Goal: Information Seeking & Learning: Learn about a topic

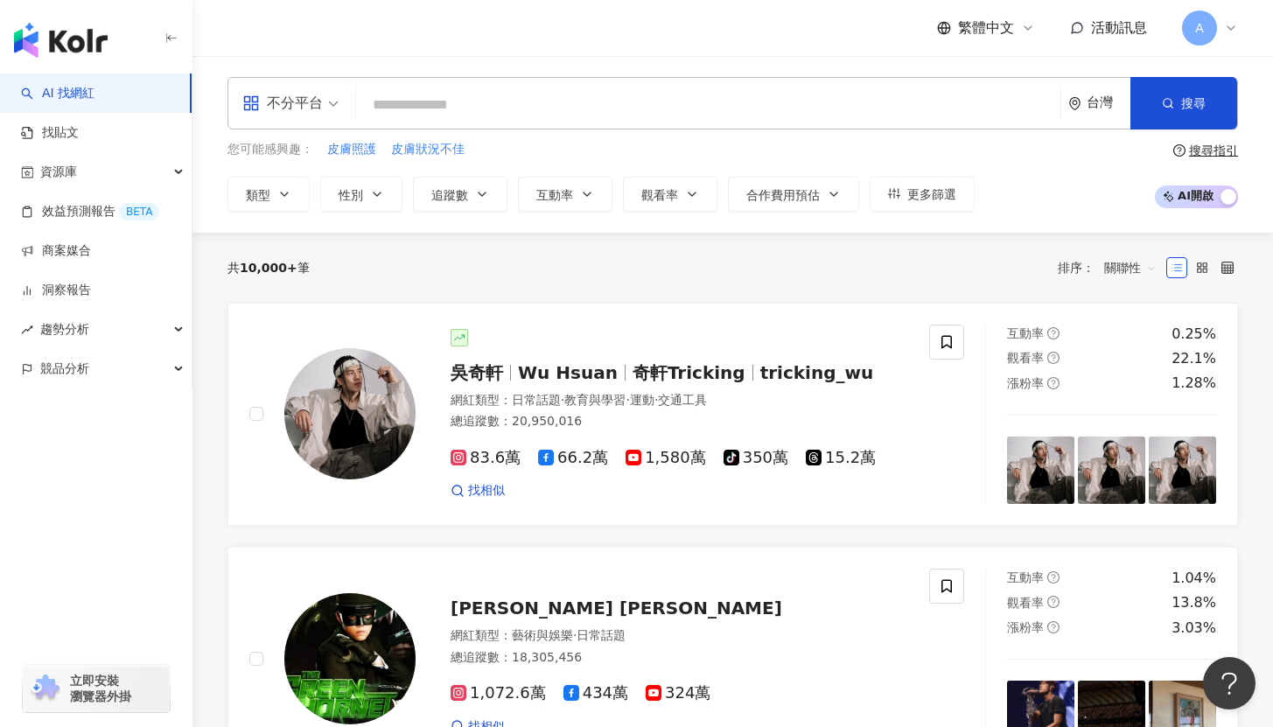
click at [94, 96] on link "AI 找網紅" at bounding box center [57, 93] width 73 height 17
click at [289, 107] on div "不分平台" at bounding box center [282, 103] width 80 height 28
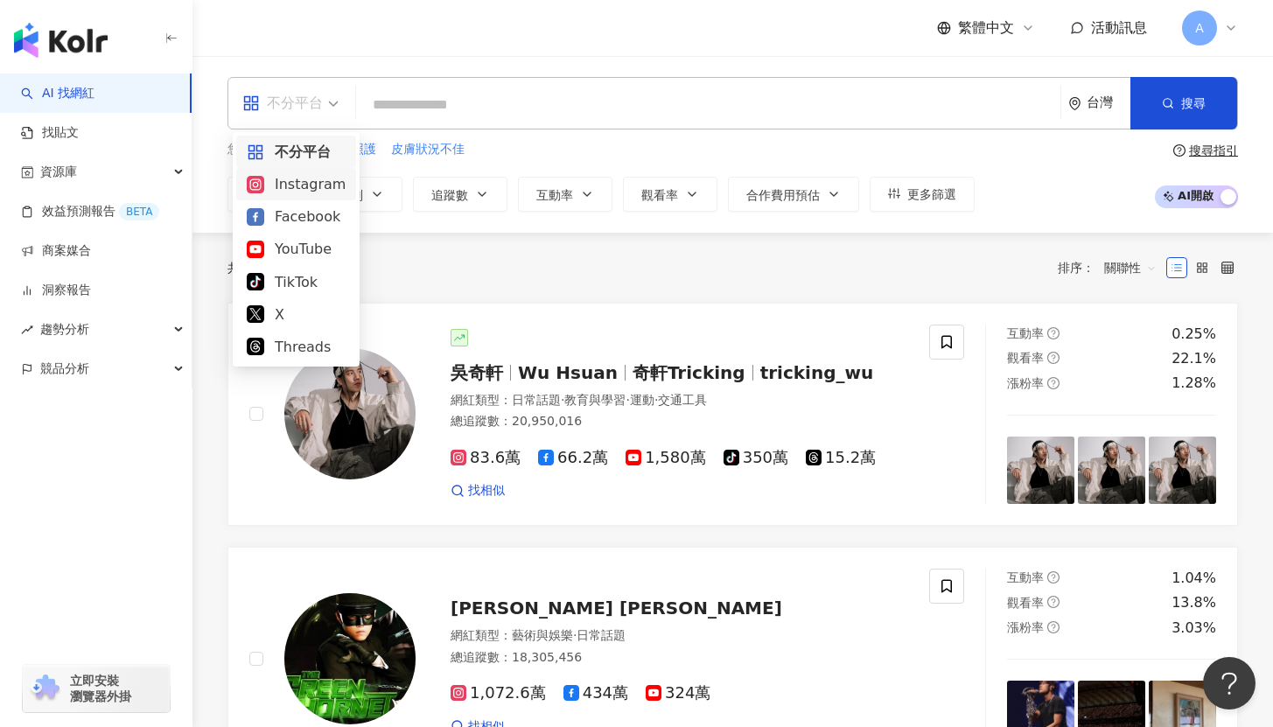
click at [312, 192] on div "Instagram" at bounding box center [296, 184] width 99 height 22
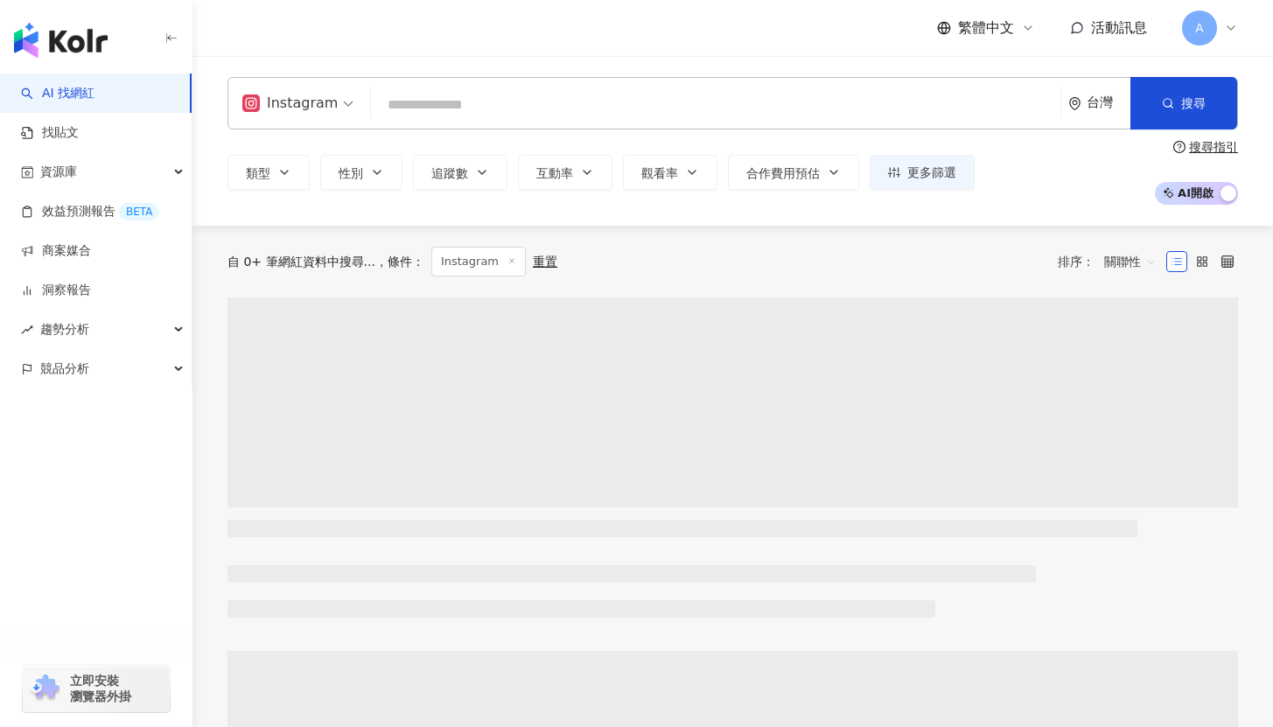
click at [402, 107] on input "search" at bounding box center [715, 104] width 675 height 33
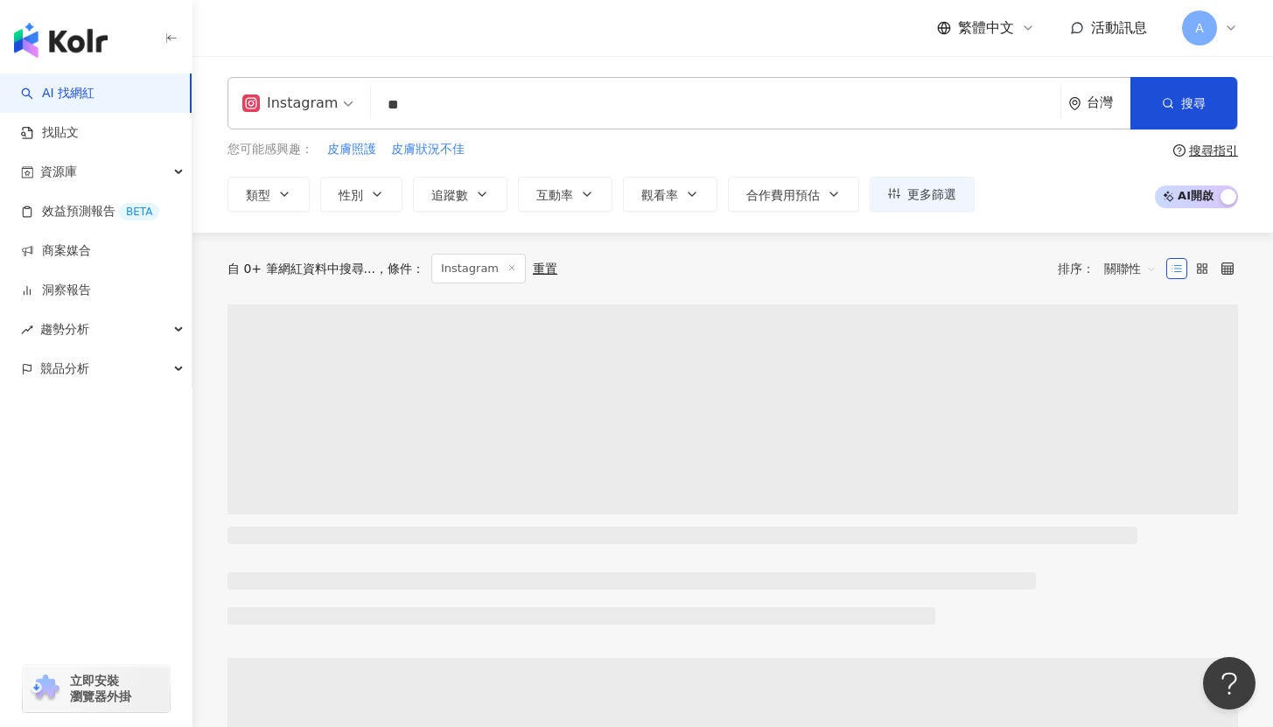
type input "*"
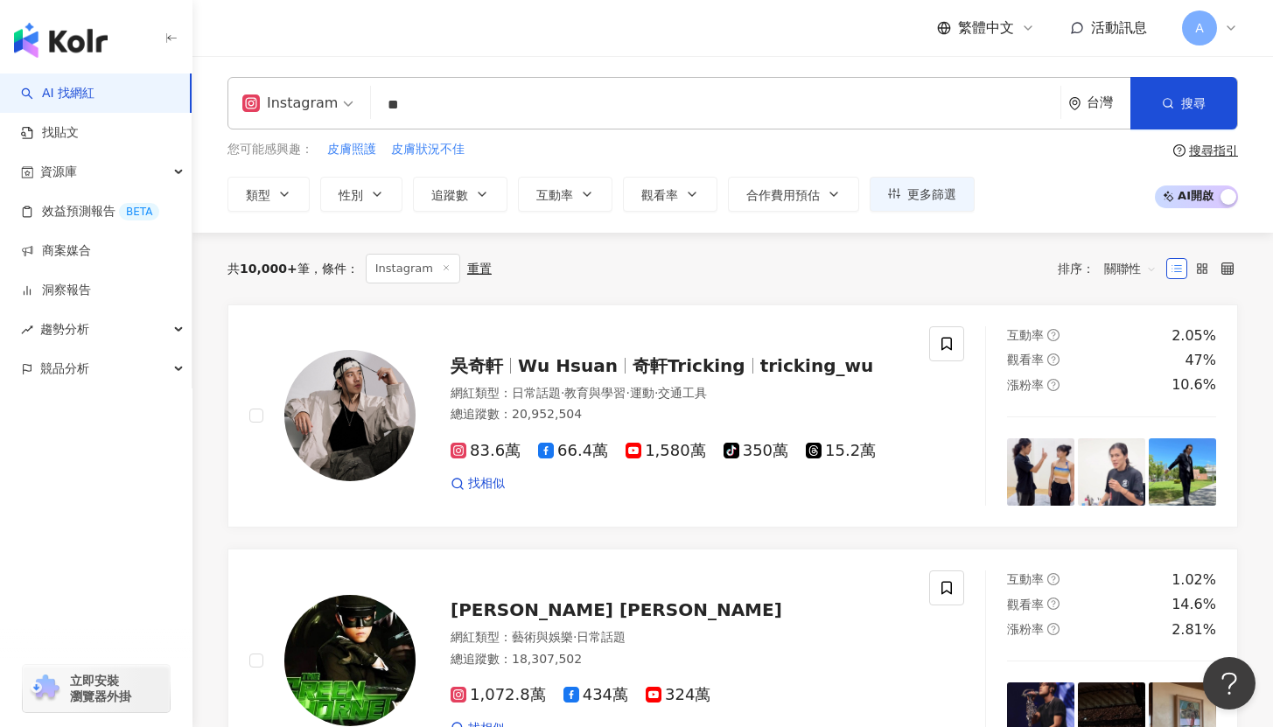
type input "*"
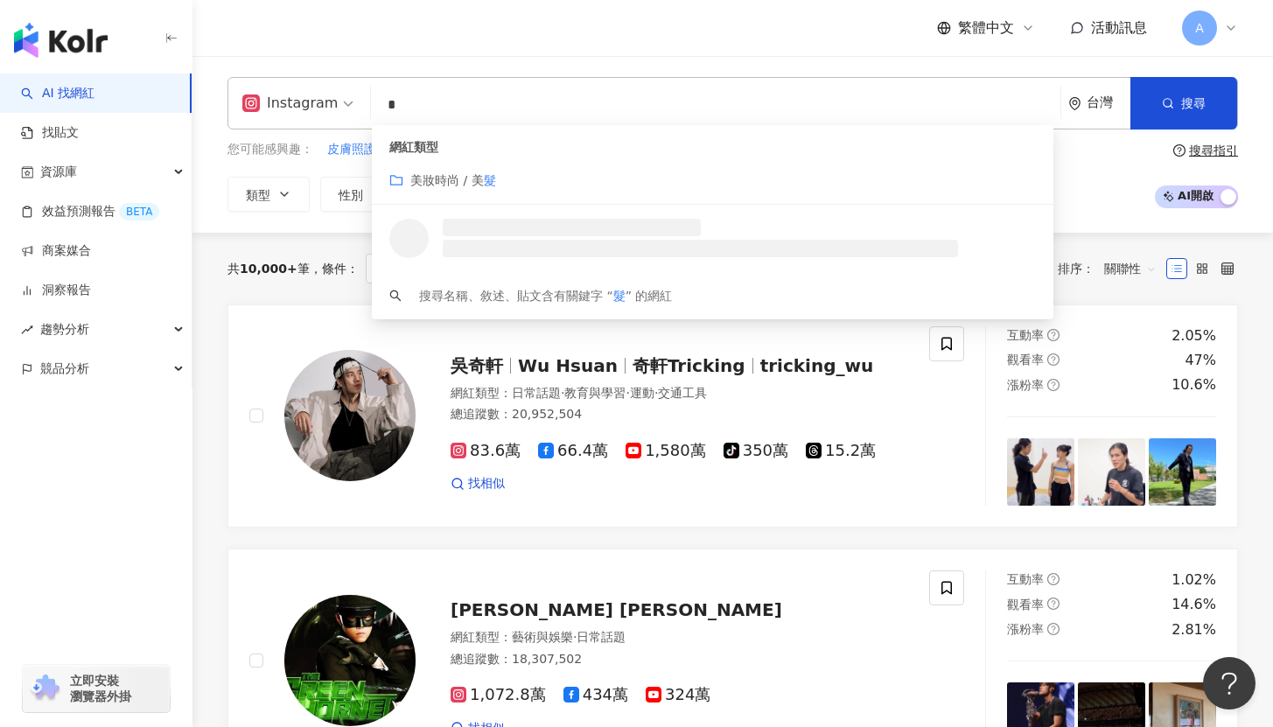
click at [465, 180] on span "美妝時尚 / 美" at bounding box center [446, 180] width 73 height 14
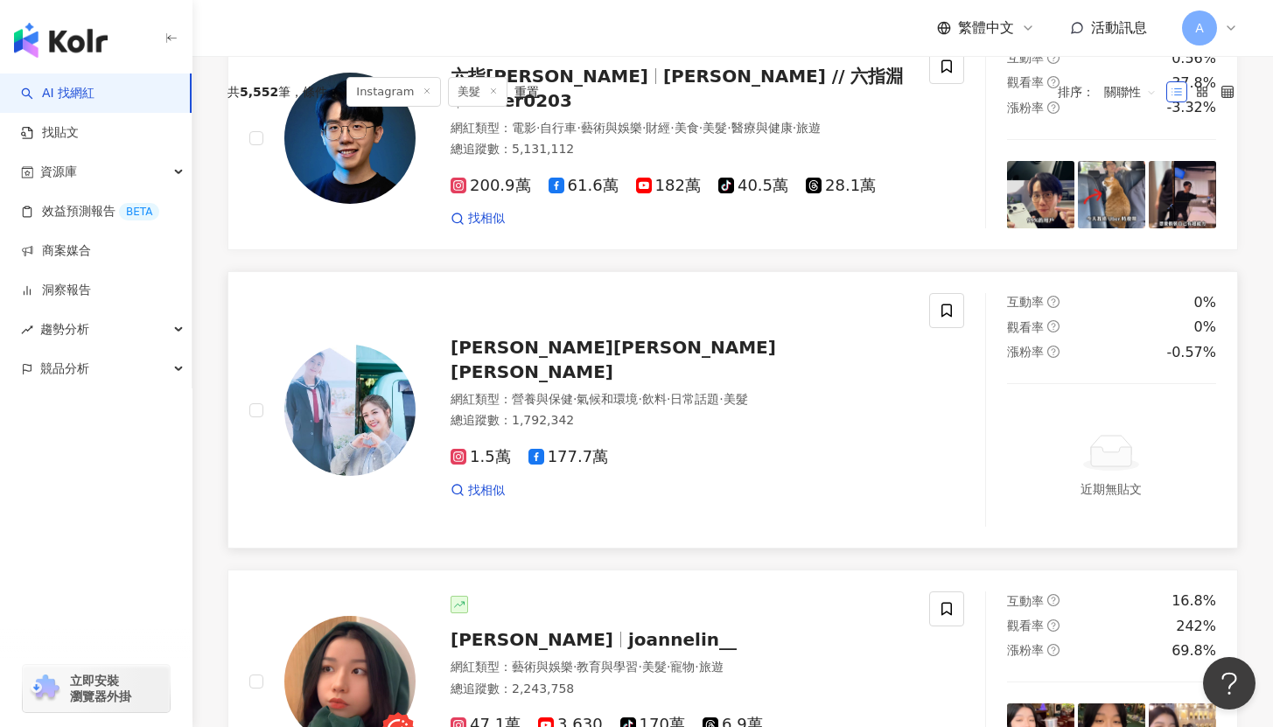
scroll to position [66, 0]
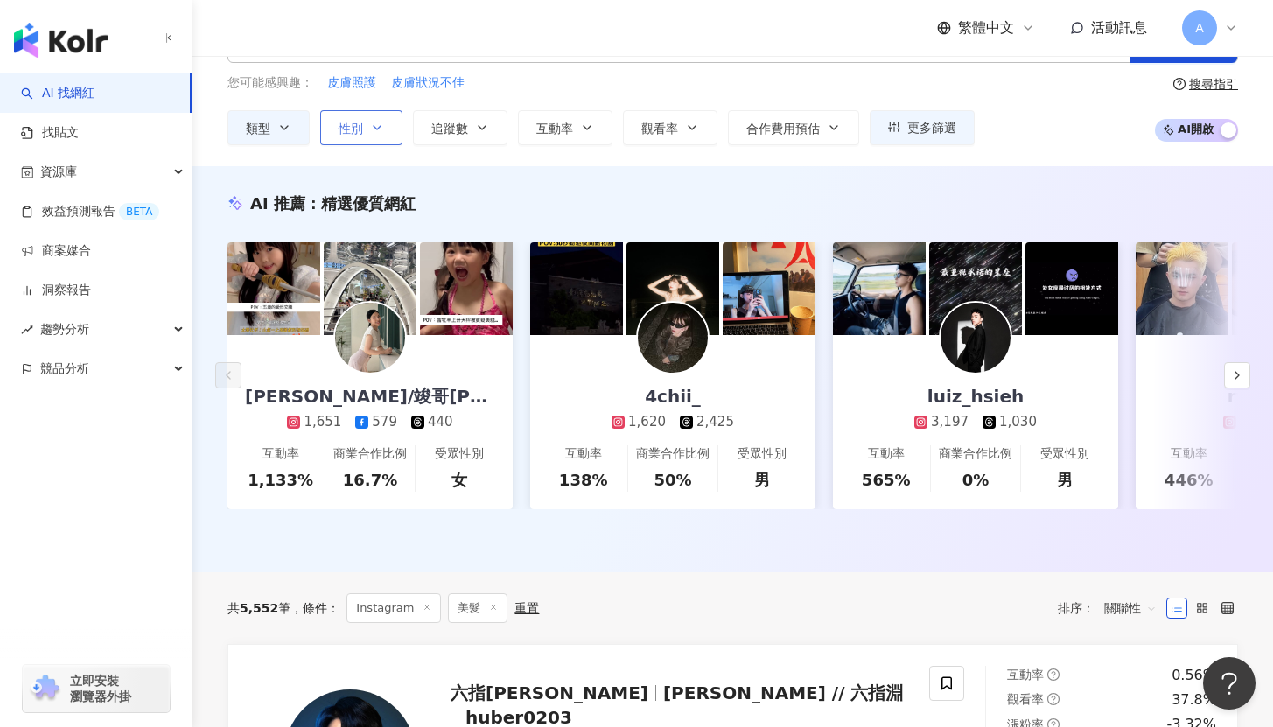
type input "*"
click at [348, 129] on span "性別" at bounding box center [351, 129] width 24 height 14
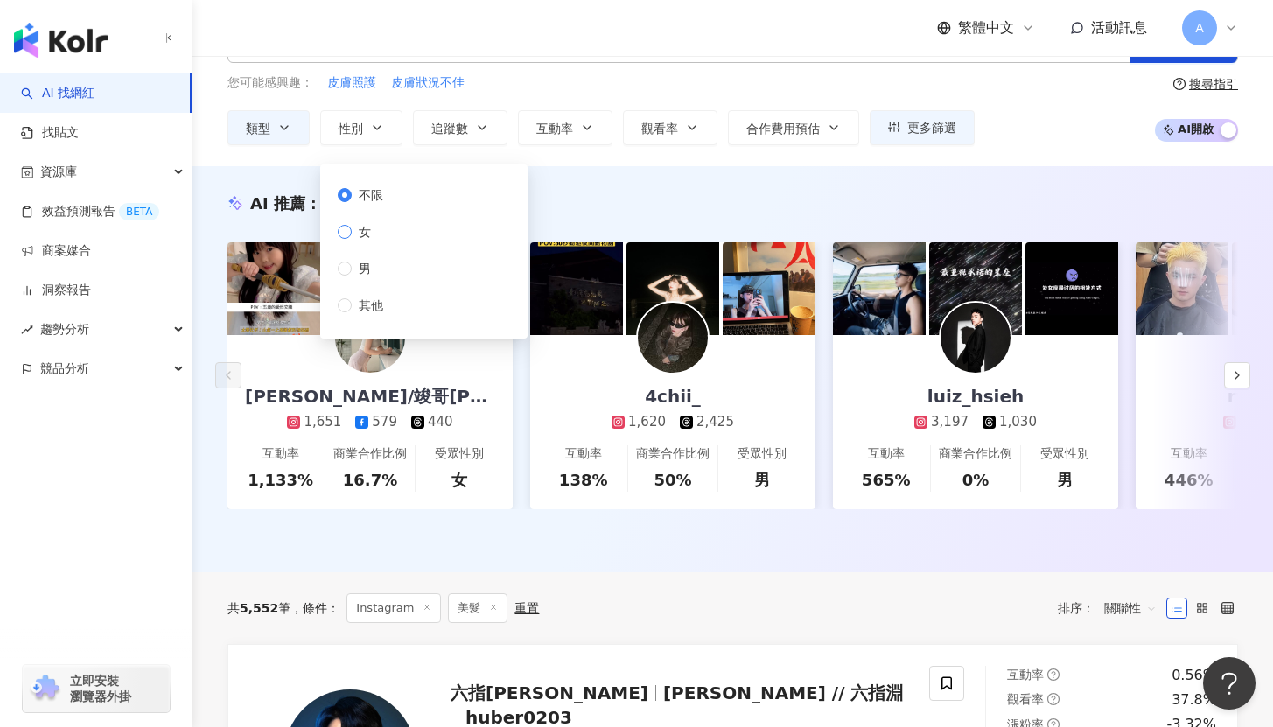
click at [373, 226] on span "女" at bounding box center [365, 231] width 26 height 19
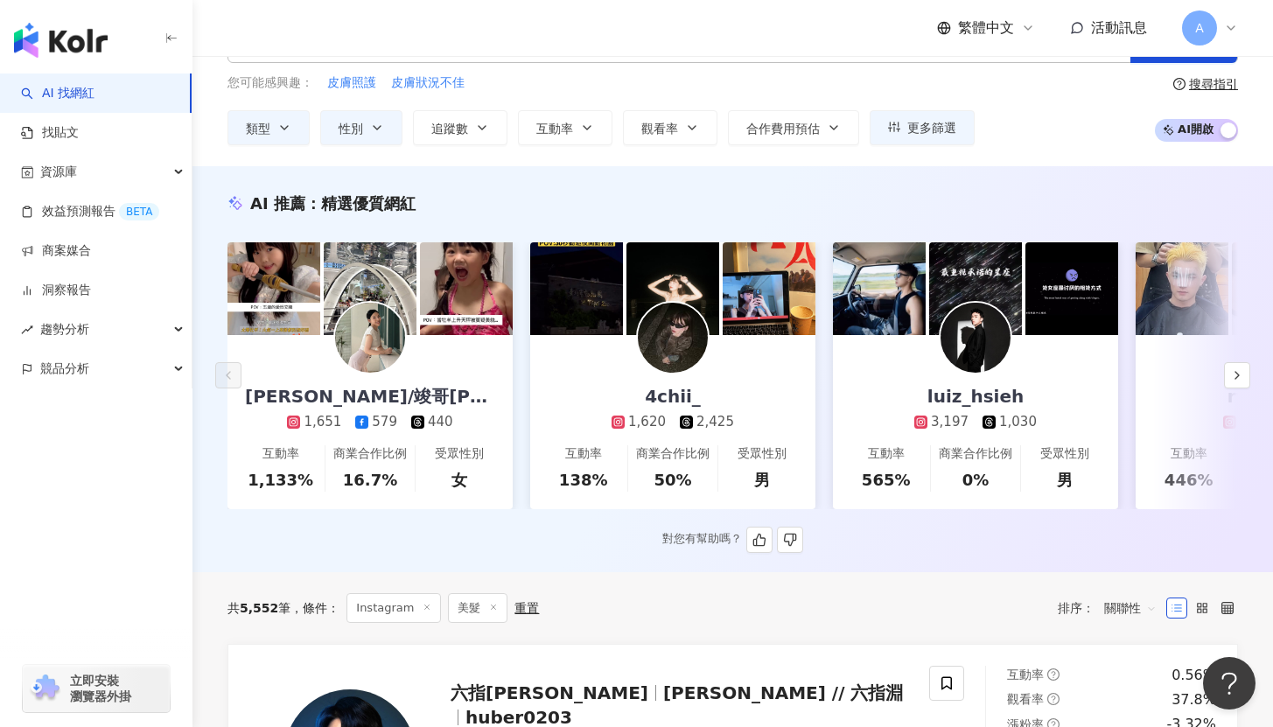
click at [637, 192] on div "AI 推薦 ： 精選優質網紅" at bounding box center [732, 203] width 1010 height 22
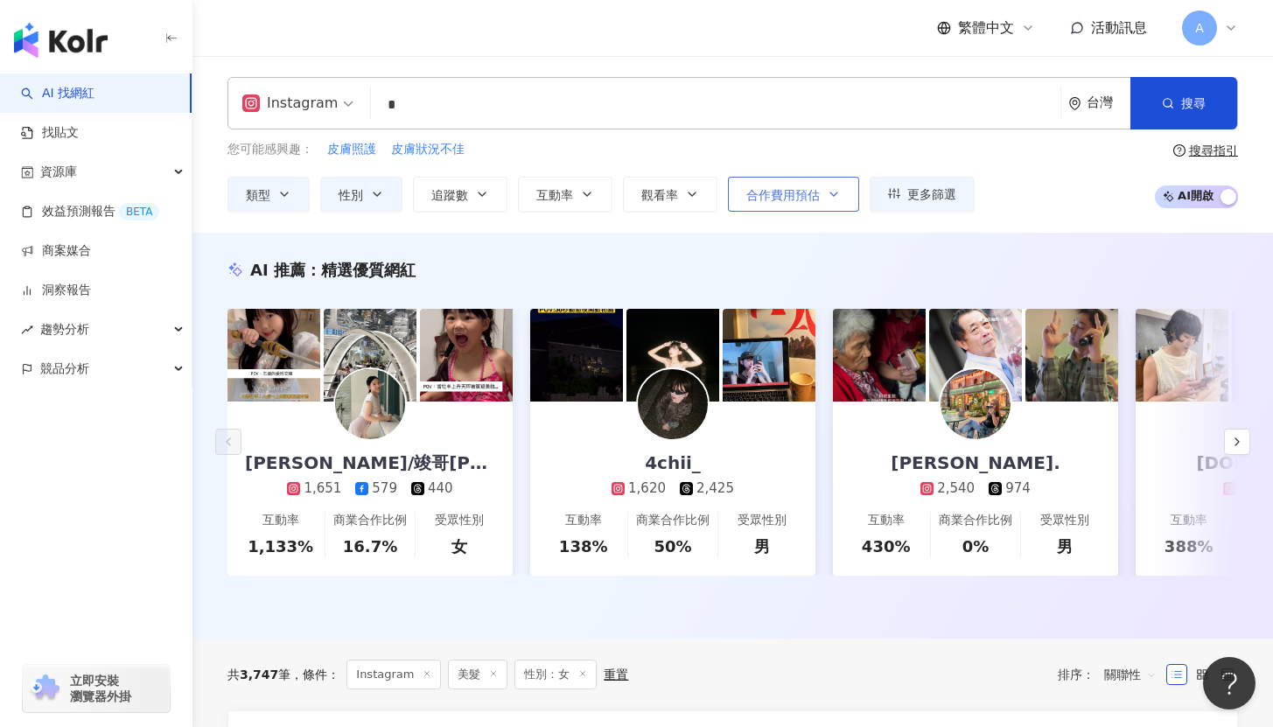
click at [791, 194] on span "合作費用預估" at bounding box center [782, 195] width 73 height 14
click at [793, 143] on div "您可能感興趣： 皮膚照護 皮膚狀況不佳" at bounding box center [600, 149] width 747 height 19
click at [602, 197] on button "互動率" at bounding box center [565, 194] width 94 height 35
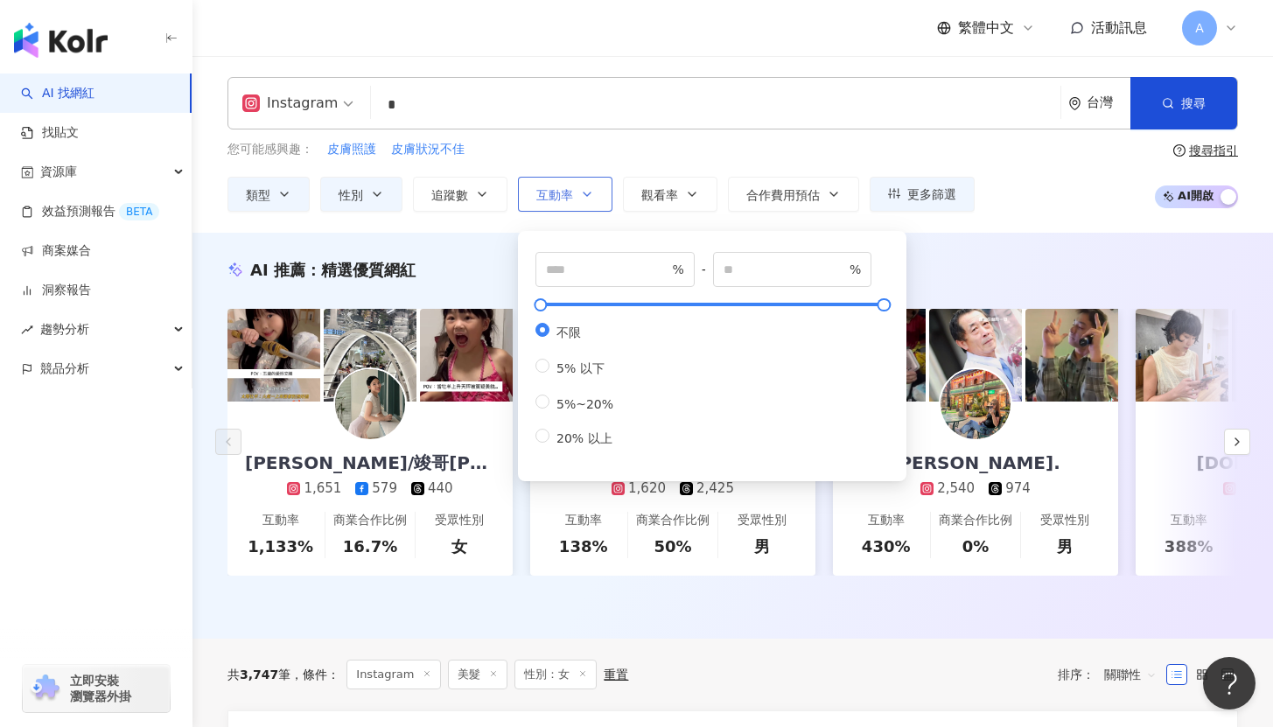
click at [589, 192] on icon "button" at bounding box center [587, 194] width 14 height 14
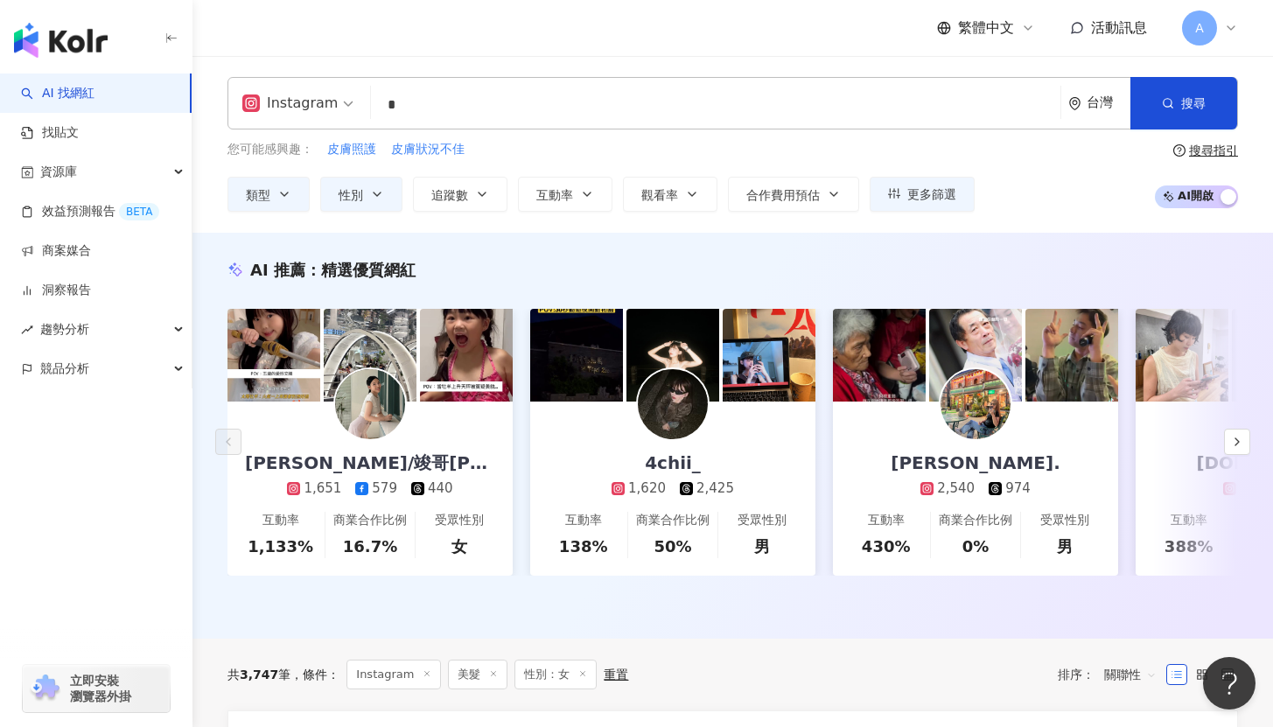
click at [737, 144] on div "您可能感興趣： 皮膚照護 皮膚狀況不佳" at bounding box center [600, 149] width 747 height 19
click at [460, 202] on button "追蹤數" at bounding box center [460, 194] width 94 height 35
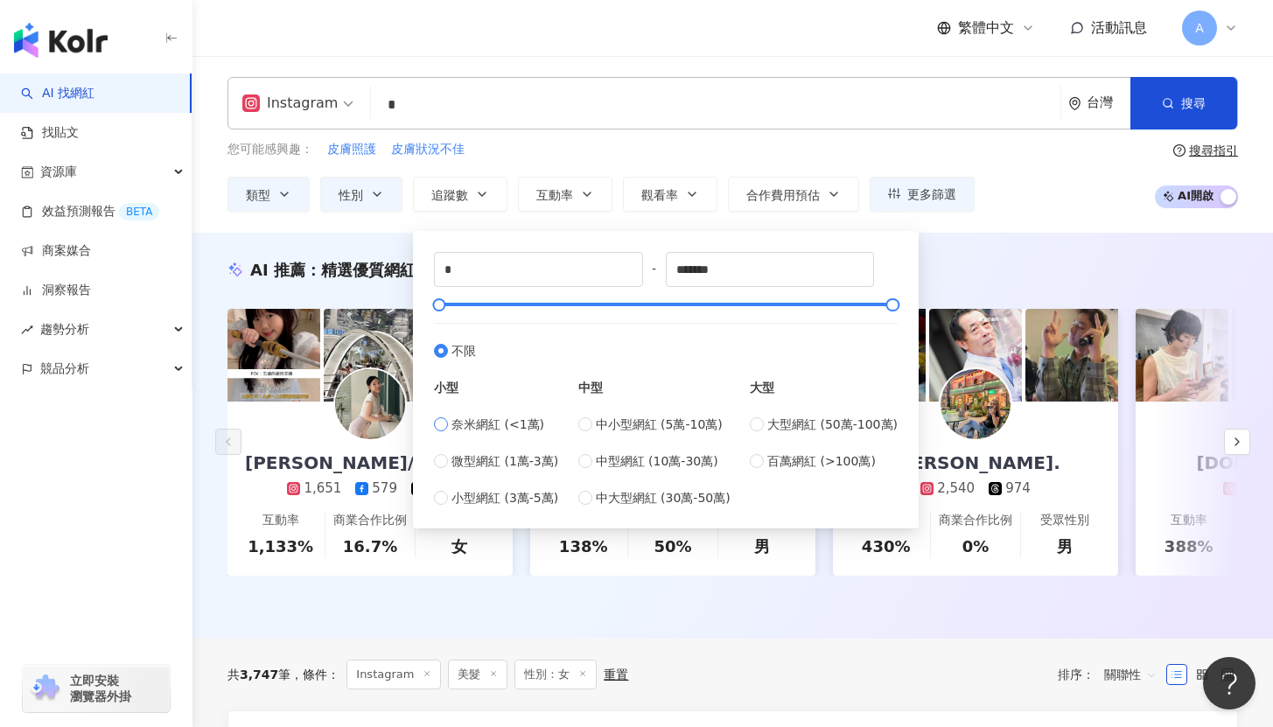
type input "****"
click at [1024, 205] on div "您可能感興趣： 皮膚照護 皮膚狀況不佳 類型 性別 追蹤數 互動率 觀看率 合作費用預估 更多篩選 不限 女 男 其他 選擇合作費用預估 ： 幣別 ： 新台幣…" at bounding box center [732, 176] width 1010 height 72
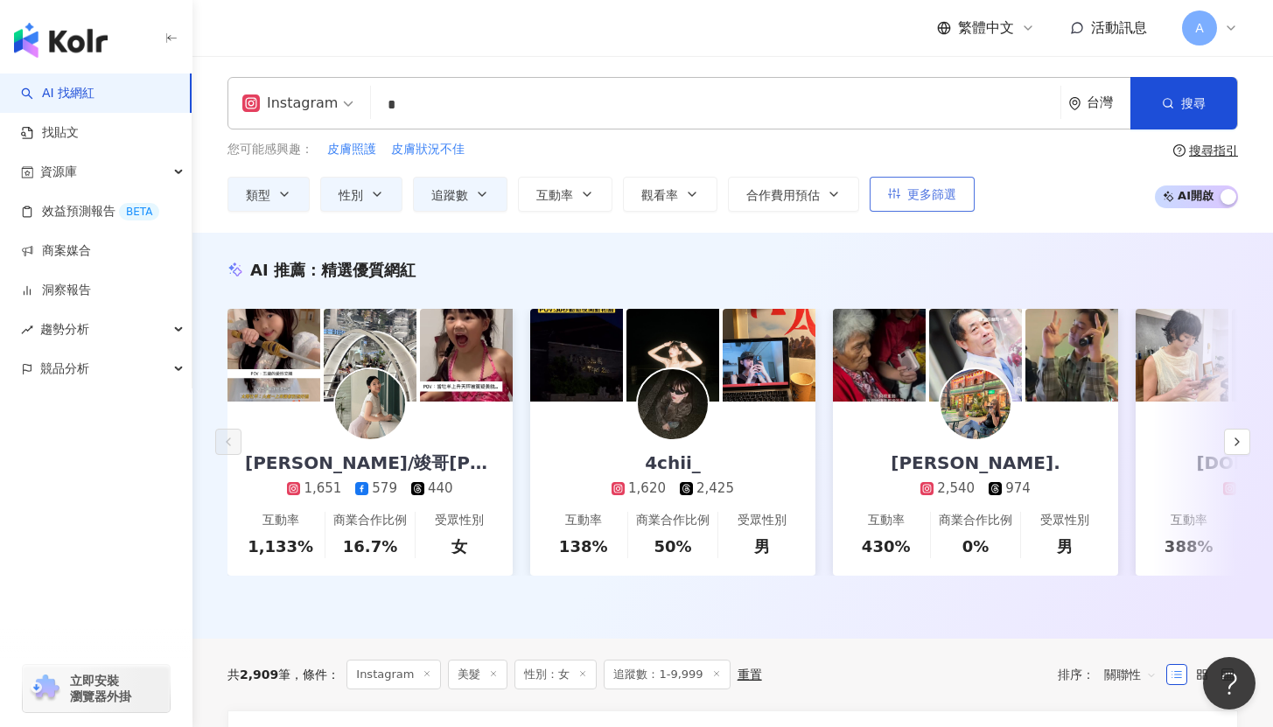
click at [923, 193] on span "更多篩選" at bounding box center [931, 194] width 49 height 14
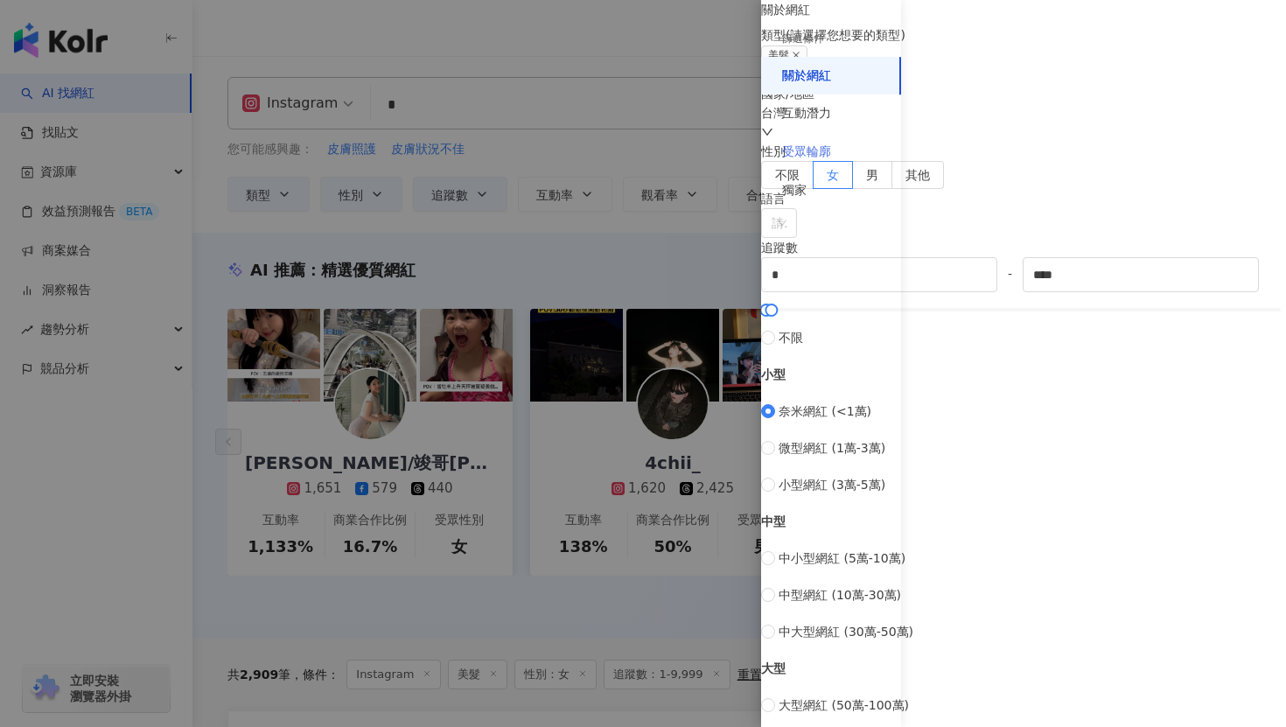
click at [840, 148] on div "受眾輪廓" at bounding box center [831, 152] width 140 height 38
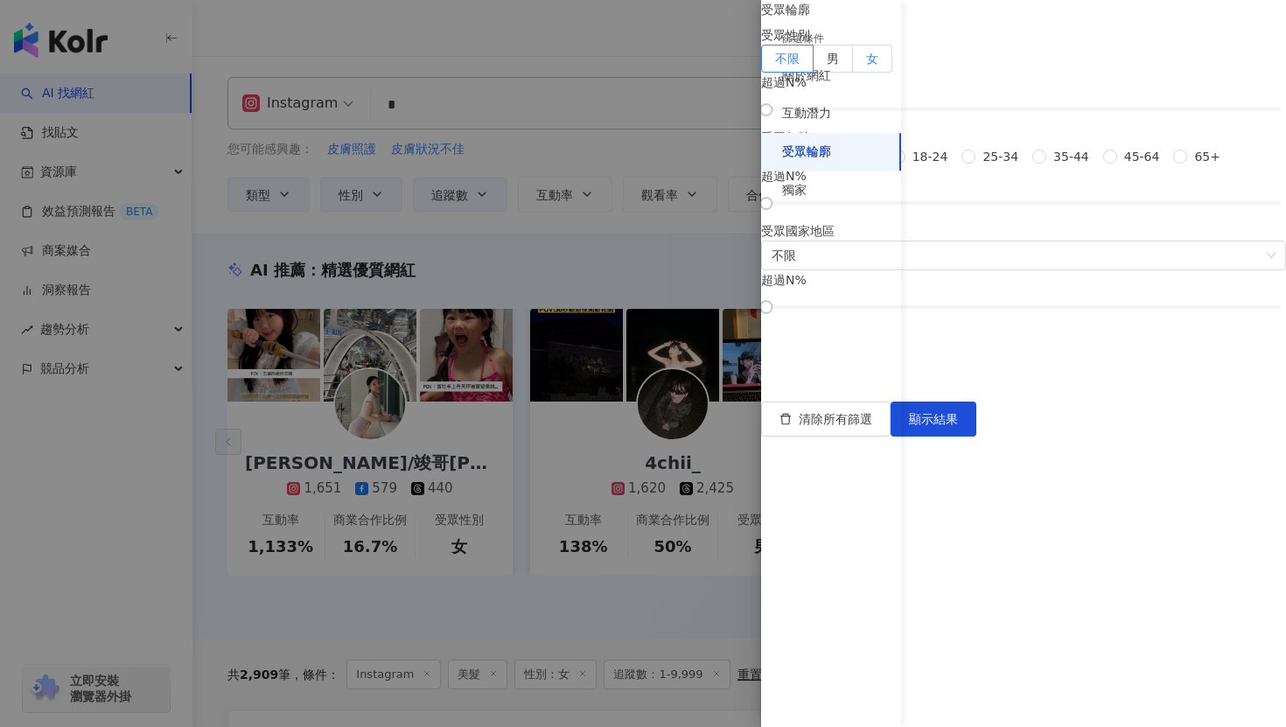
click at [892, 73] on label "女" at bounding box center [872, 59] width 39 height 28
click at [958, 426] on span "顯示結果" at bounding box center [933, 419] width 49 height 14
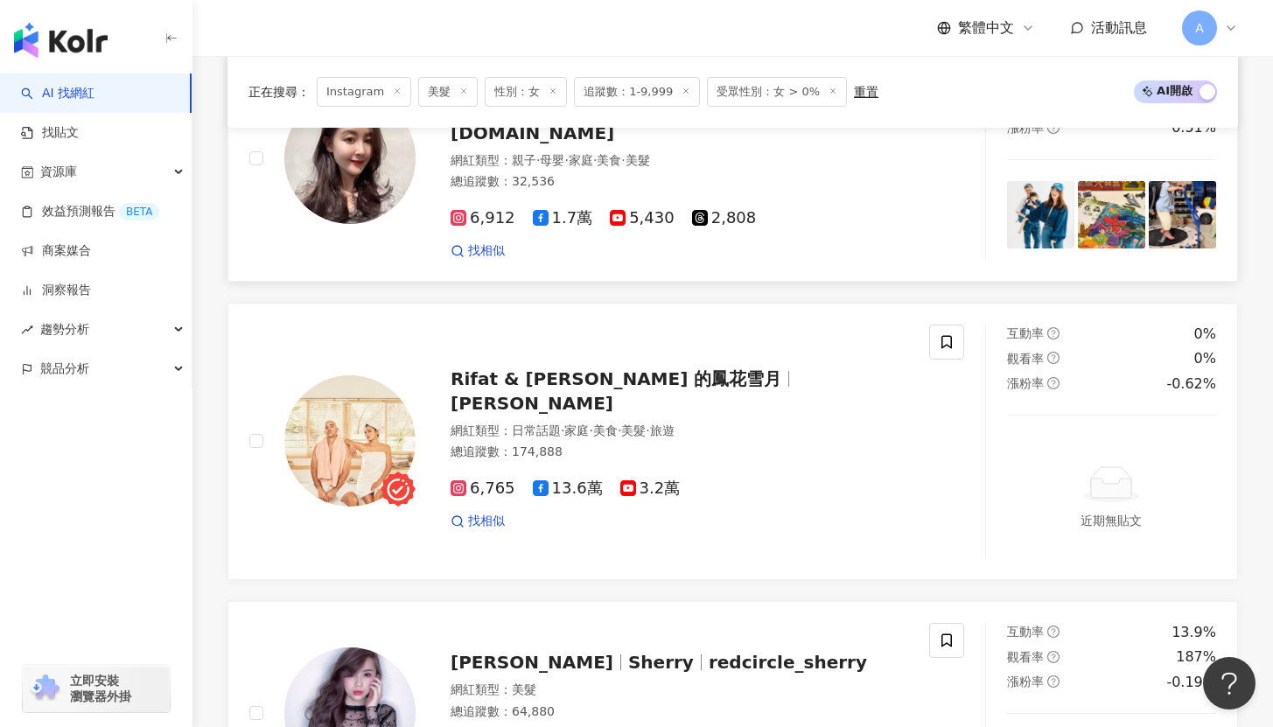
scroll to position [880, 0]
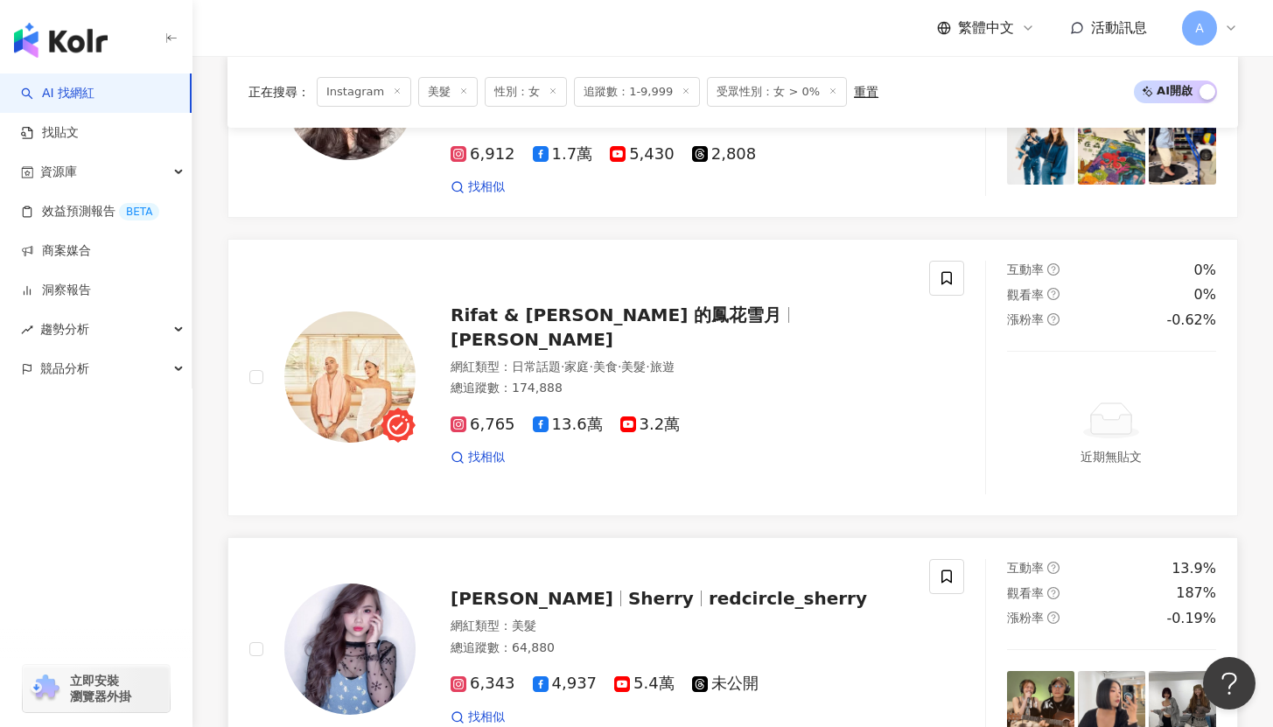
drag, startPoint x: 463, startPoint y: 501, endPoint x: 475, endPoint y: 501, distance: 12.2
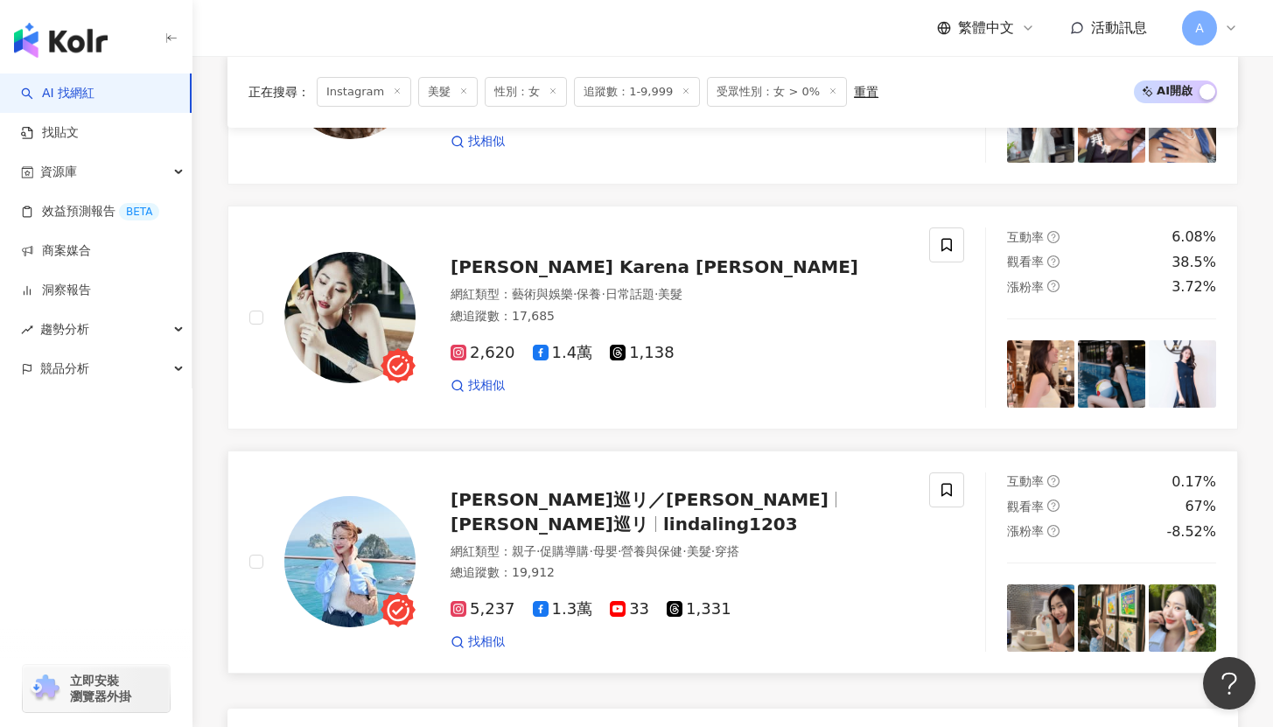
scroll to position [3326, 0]
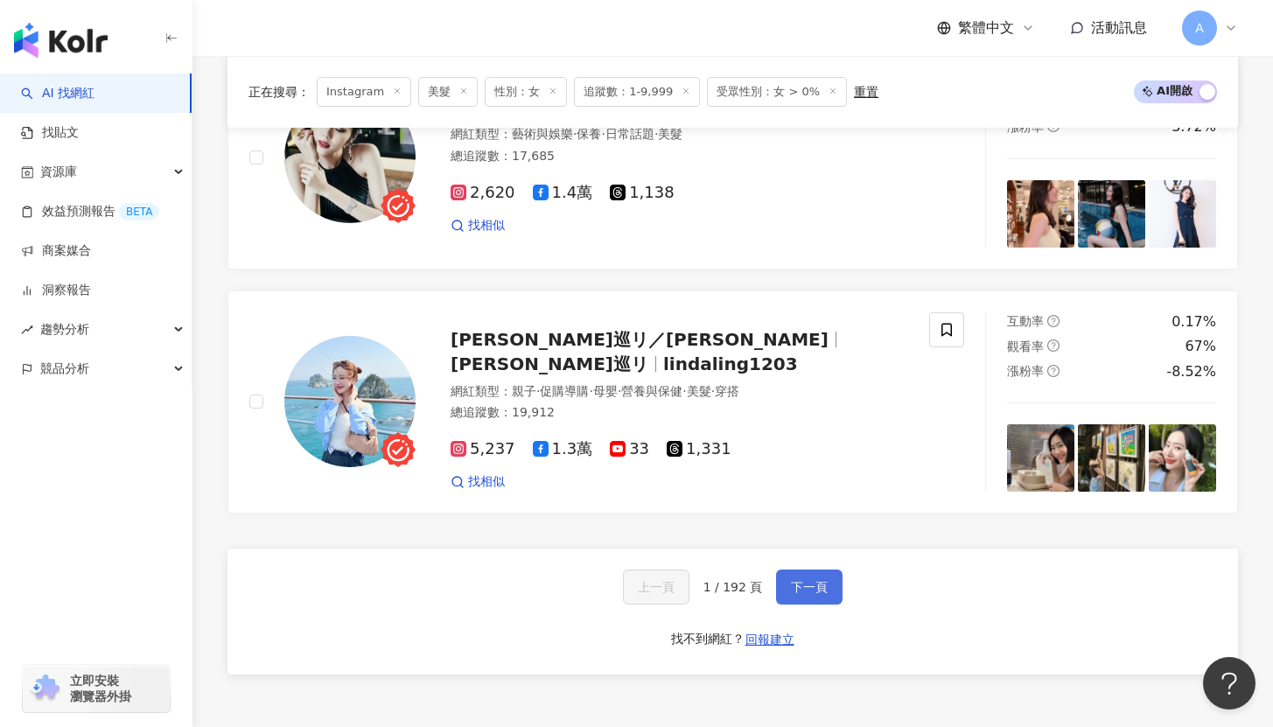
click at [803, 570] on button "下一頁" at bounding box center [809, 587] width 66 height 35
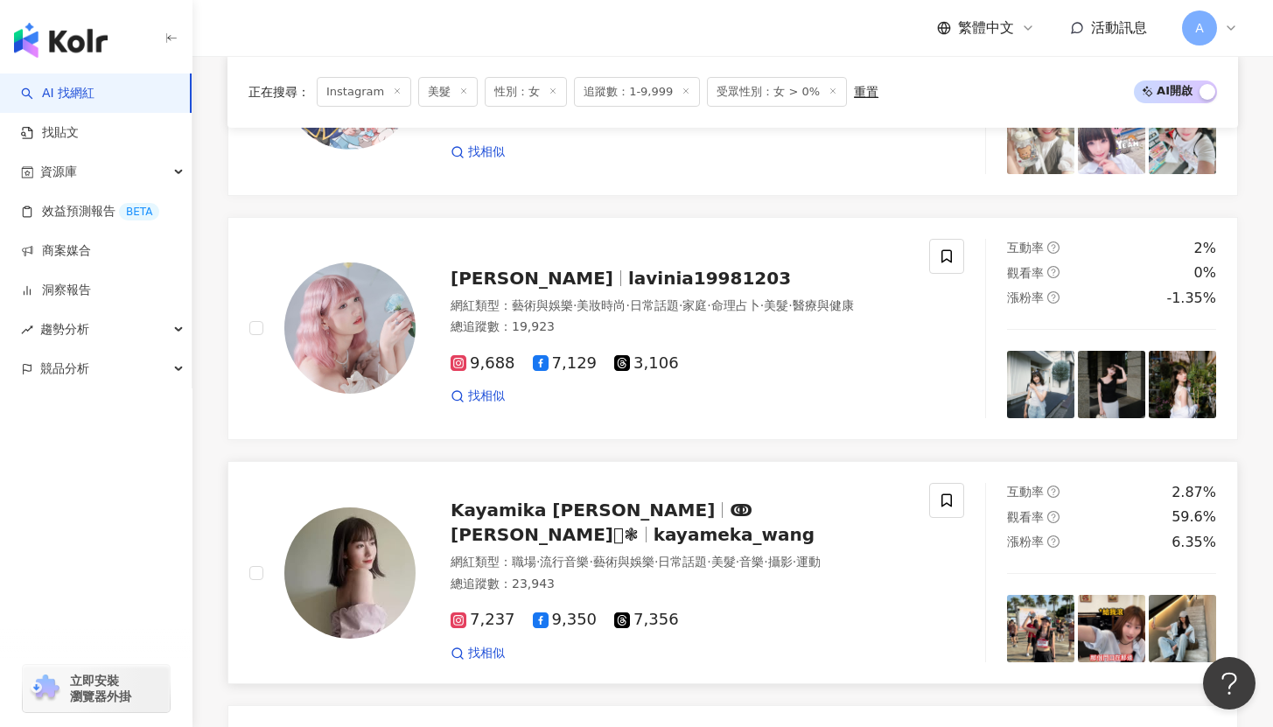
scroll to position [3019, 0]
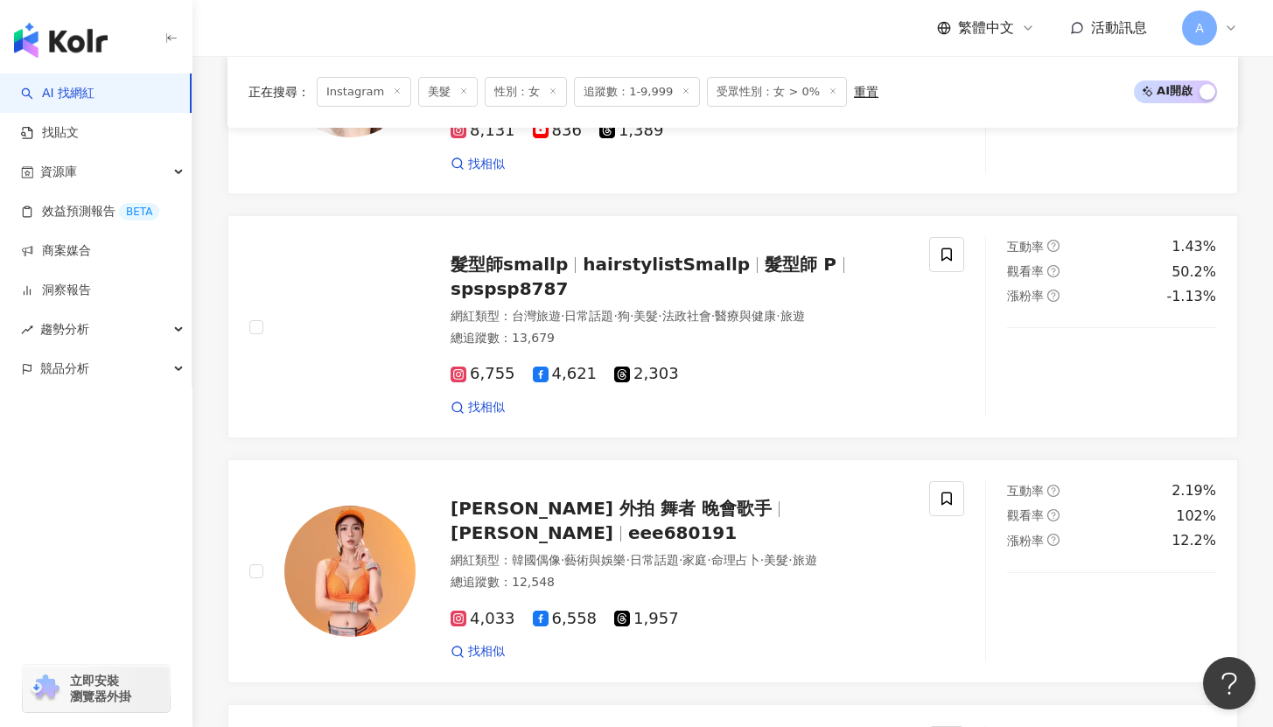
scroll to position [3088, 0]
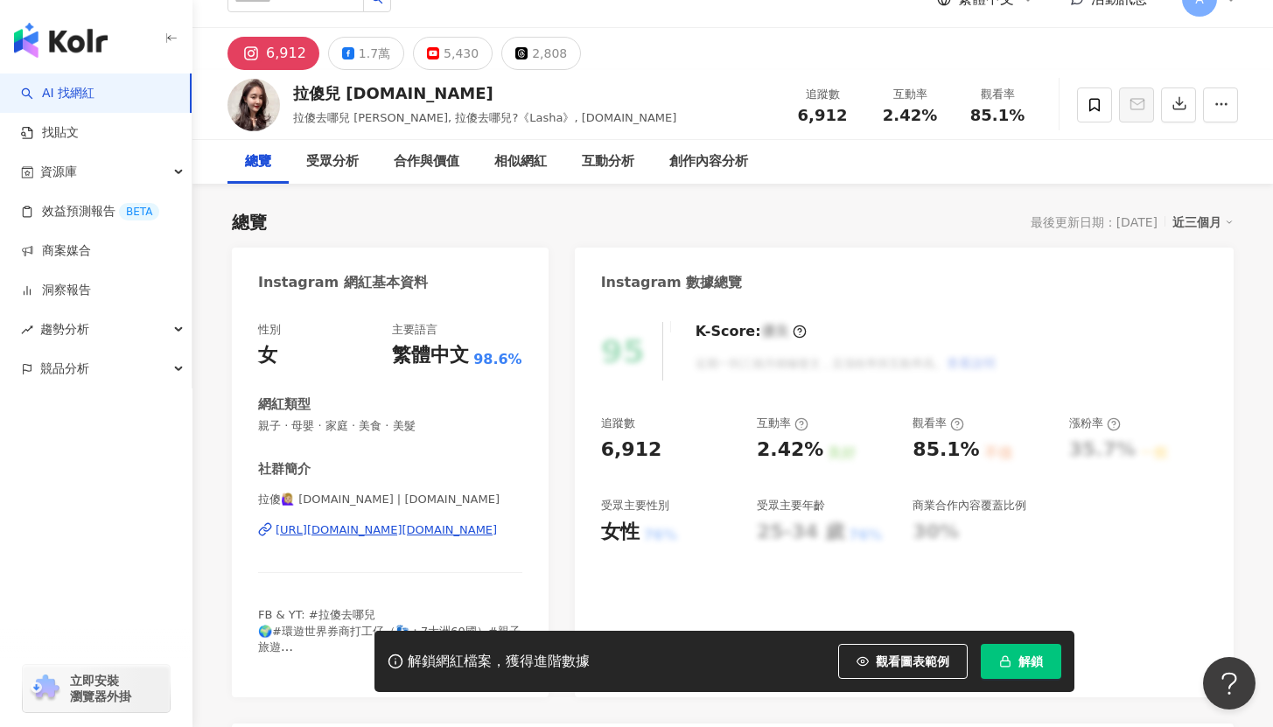
scroll to position [30, 0]
click at [262, 531] on icon at bounding box center [265, 528] width 14 height 14
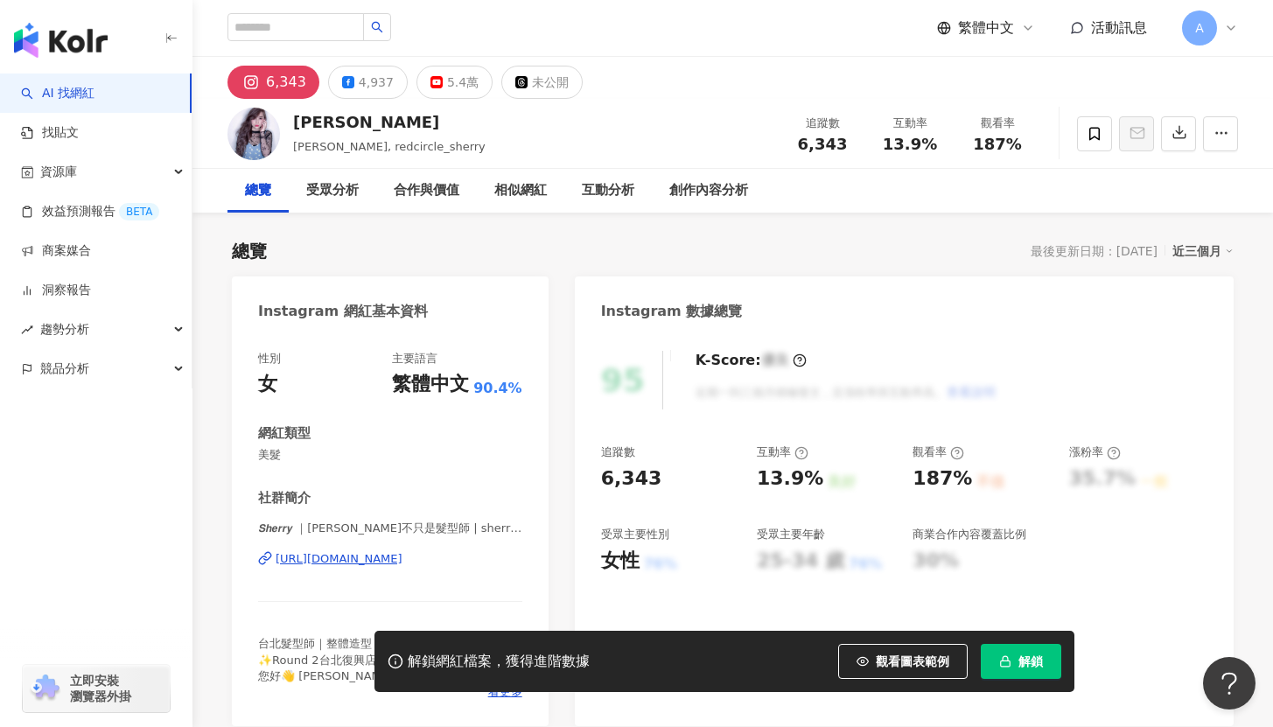
click at [390, 557] on div "[URL][DOMAIN_NAME]" at bounding box center [339, 559] width 127 height 16
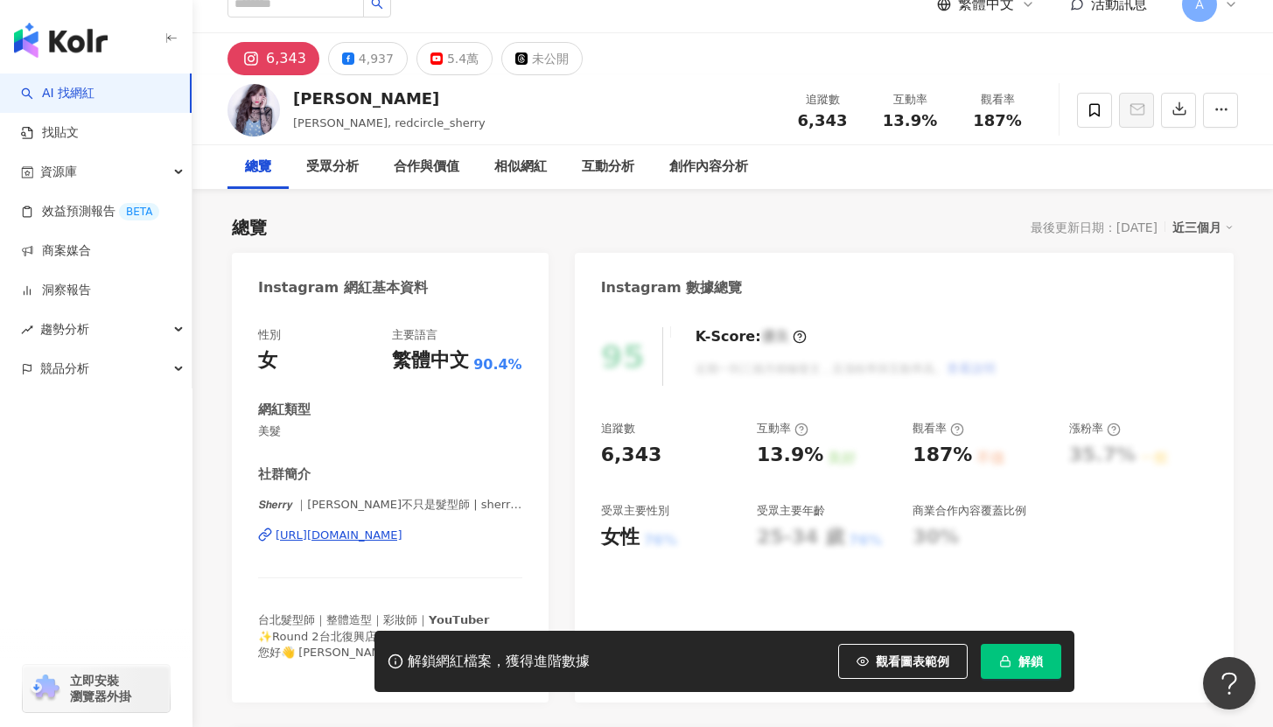
scroll to position [25, 0]
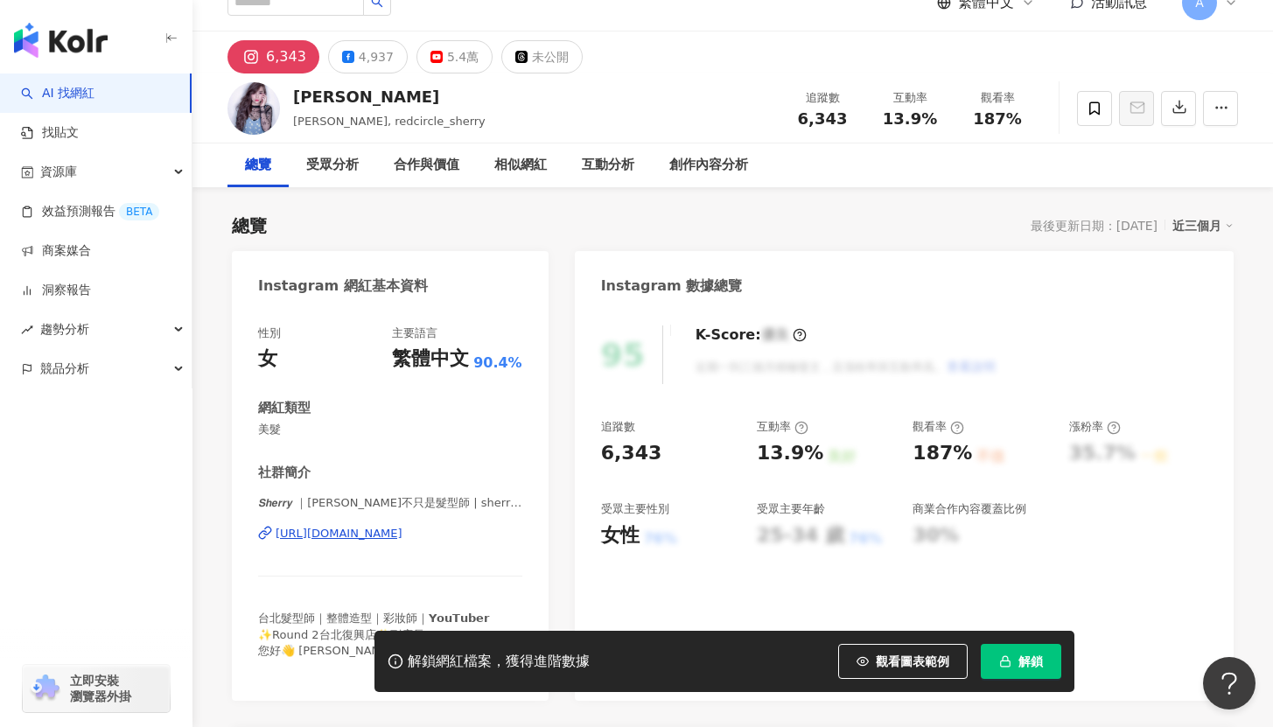
drag, startPoint x: 542, startPoint y: 538, endPoint x: 275, endPoint y: 539, distance: 266.8
click at [275, 539] on div "性別 女 主要語言 繁體中文 90.4% 網紅類型 美髮 社群簡介 𝙎𝙝𝙚𝙧𝙧𝙮 ｜雪莉不只是髮型師 | sherry_hairstyle https://w…" at bounding box center [390, 504] width 317 height 393
copy div "https://www.instagram.com/sherry_hairstyle/"
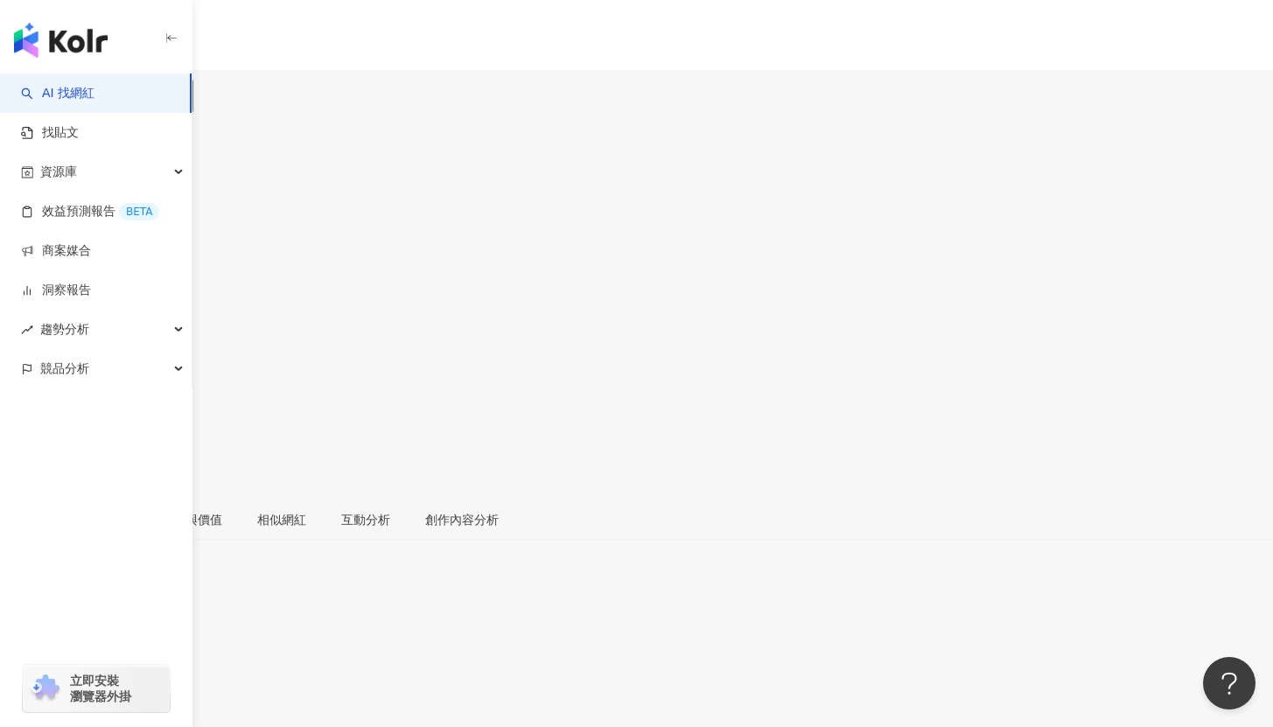
drag, startPoint x: 320, startPoint y: 557, endPoint x: 1241, endPoint y: 0, distance: 1076.6
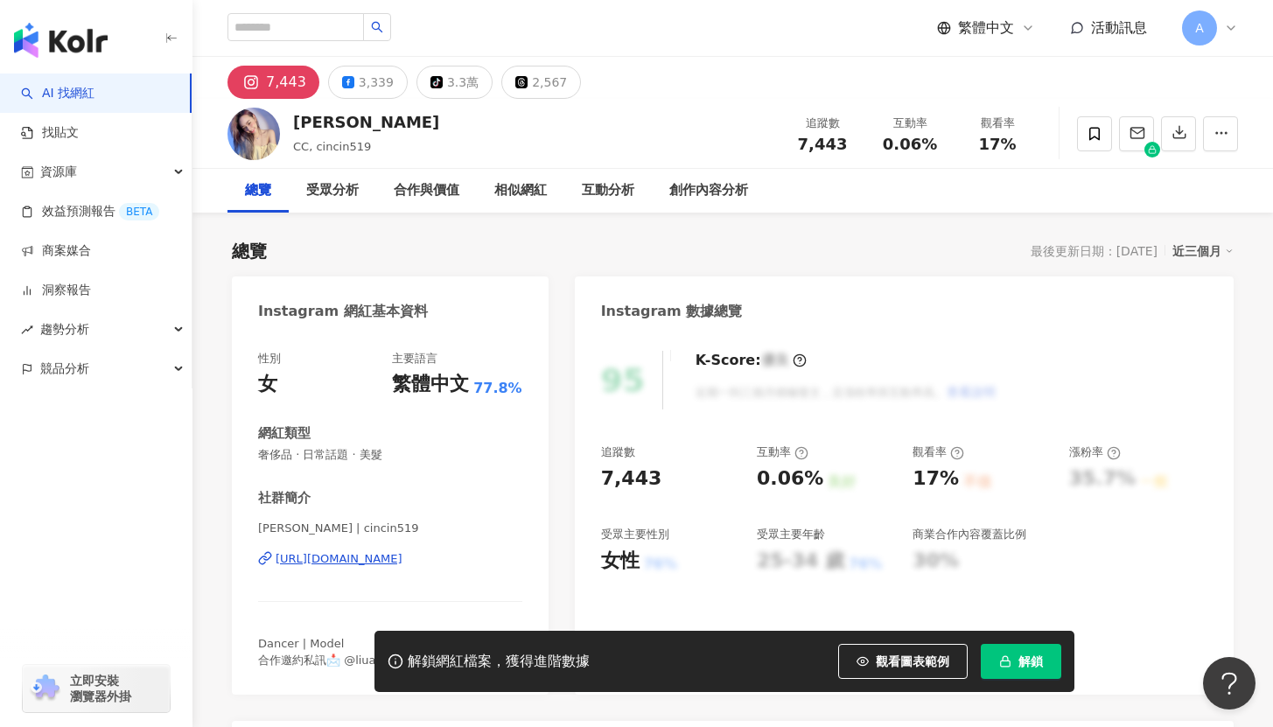
drag, startPoint x: 302, startPoint y: 560, endPoint x: 1108, endPoint y: 4, distance: 979.4
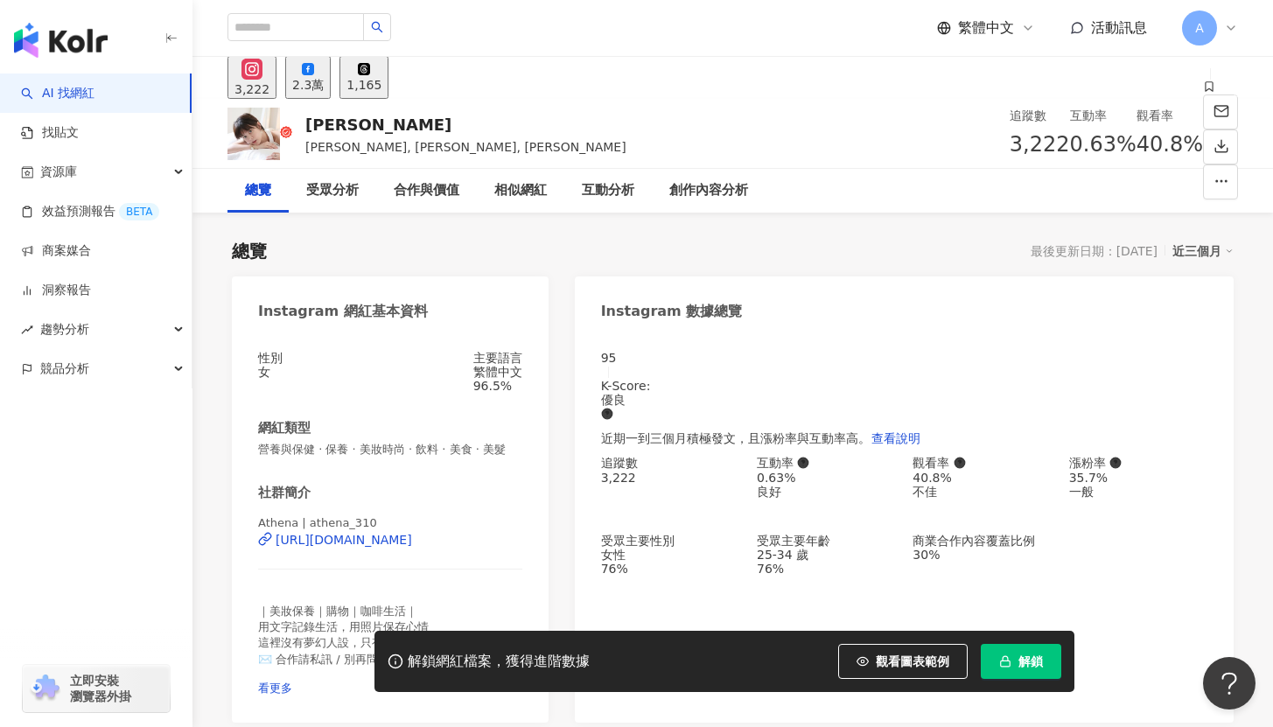
scroll to position [36, 0]
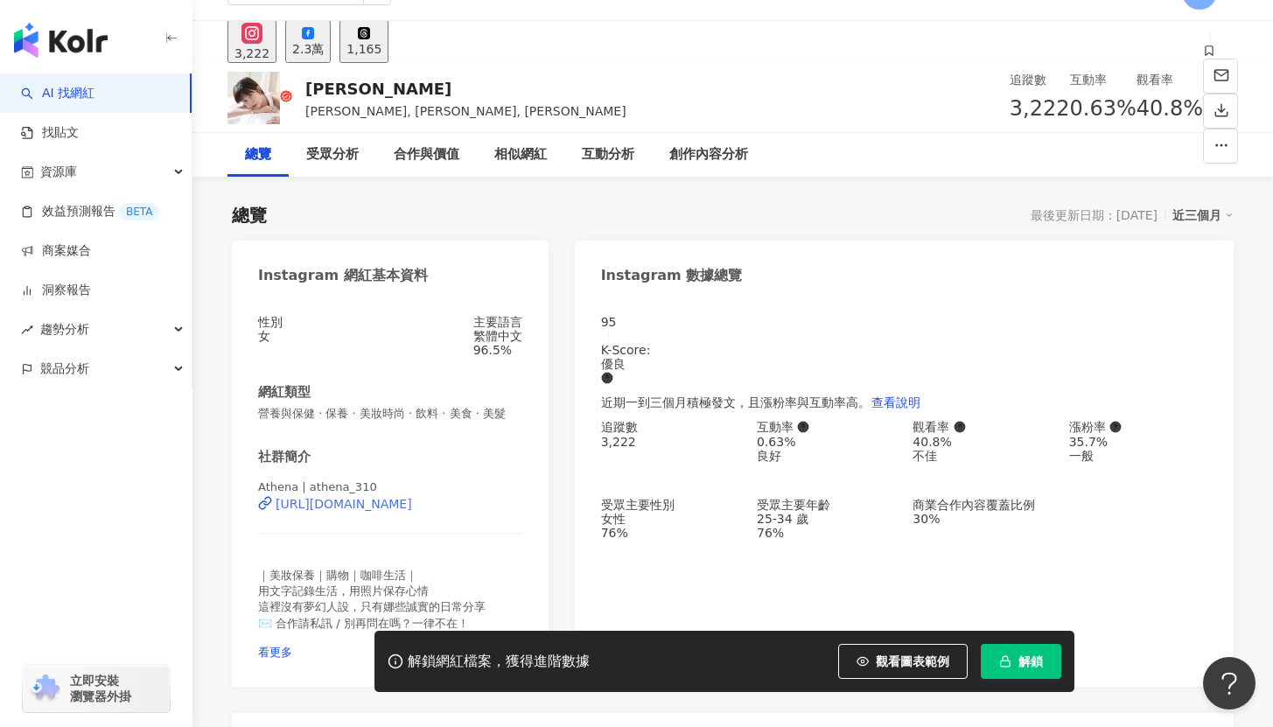
click at [412, 511] on div "https://www.instagram.com/athena_310/" at bounding box center [344, 504] width 136 height 14
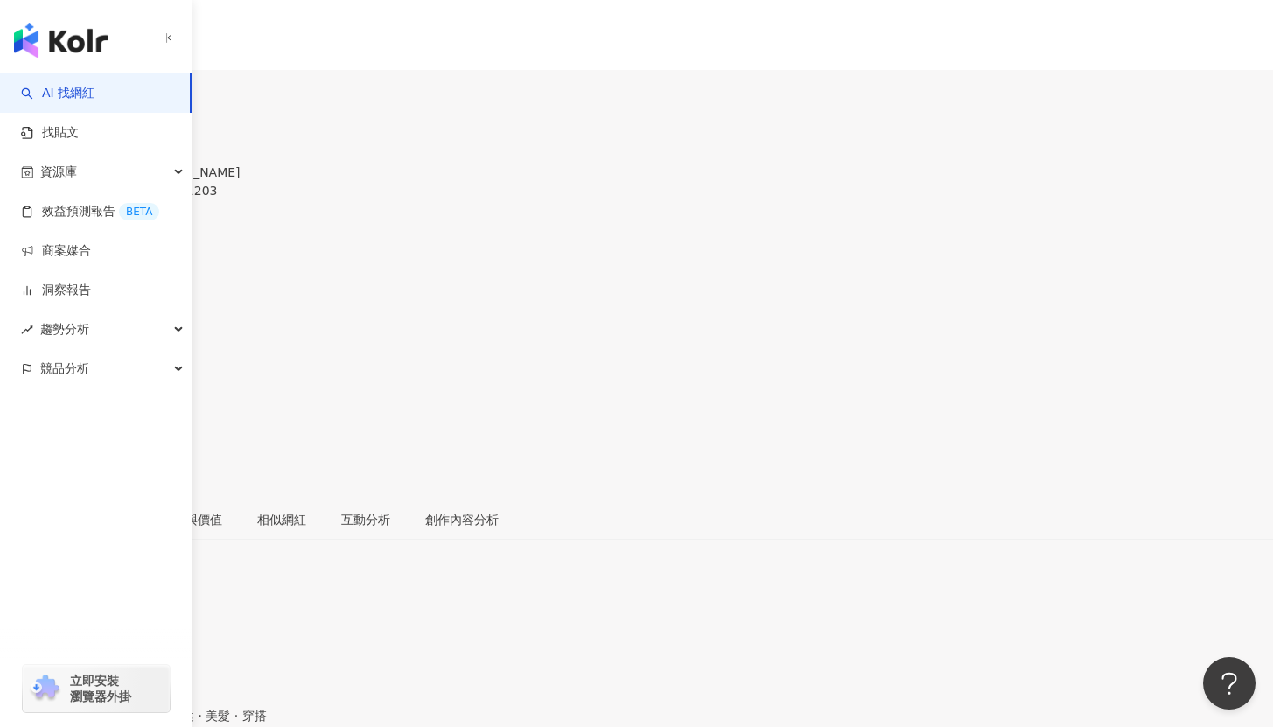
scroll to position [111, 0]
